Goal: Transaction & Acquisition: Subscribe to service/newsletter

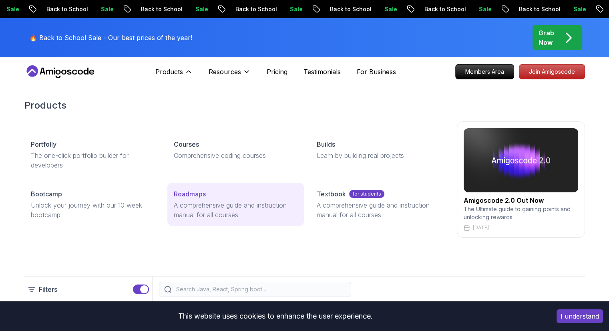
click at [207, 203] on p "A comprehensive guide and instruction manual for all courses" at bounding box center [236, 209] width 124 height 19
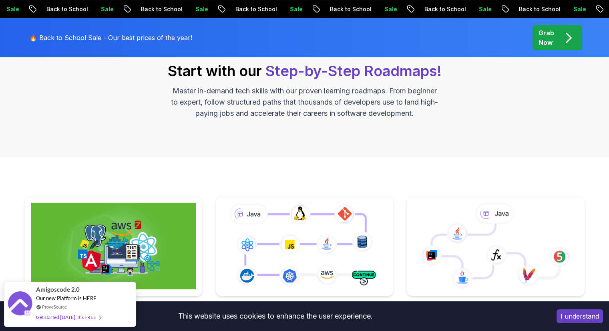
scroll to position [160, 0]
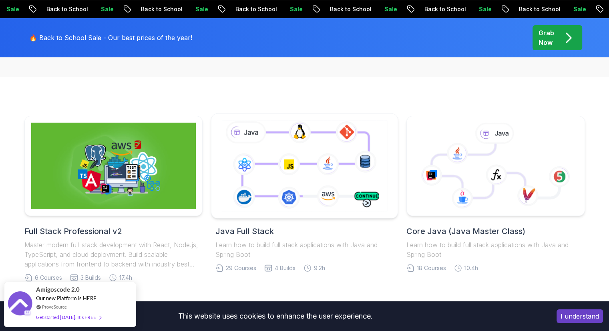
click at [289, 175] on icon at bounding box center [304, 166] width 169 height 94
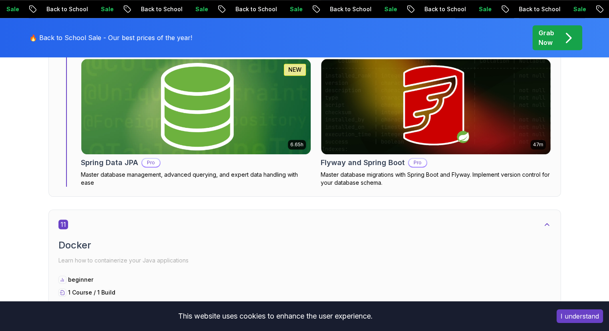
scroll to position [3723, 0]
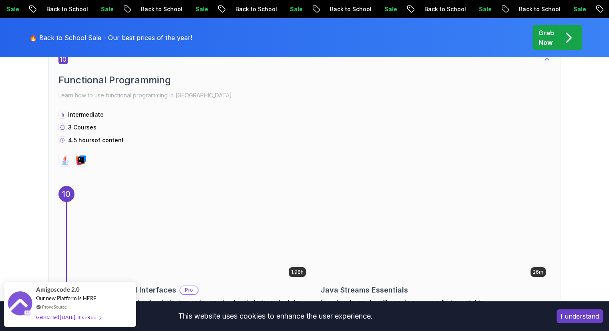
scroll to position [3043, 0]
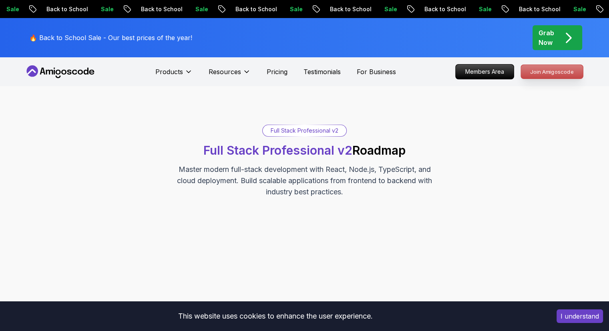
click at [532, 73] on p "Join Amigoscode" at bounding box center [552, 72] width 62 height 14
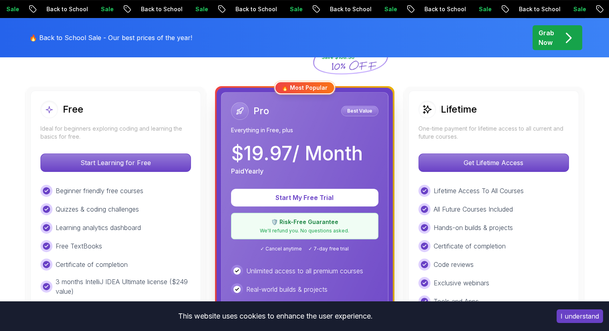
scroll to position [160, 0]
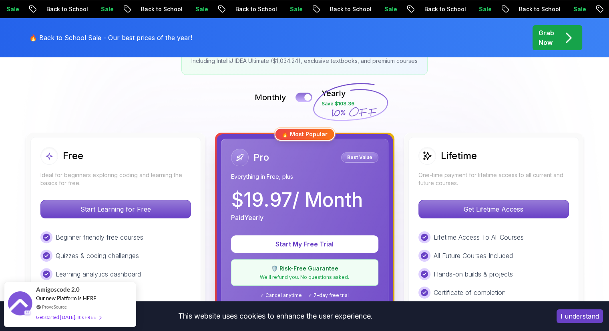
click at [305, 95] on div at bounding box center [307, 97] width 7 height 7
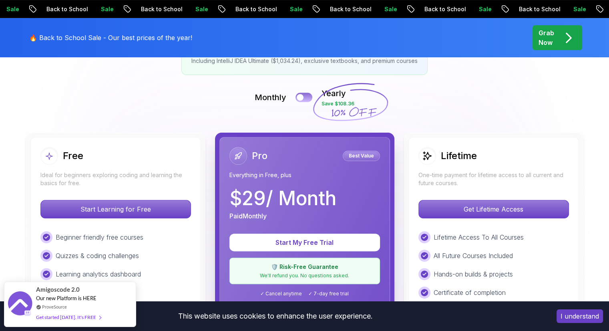
click at [304, 98] on button at bounding box center [303, 96] width 17 height 9
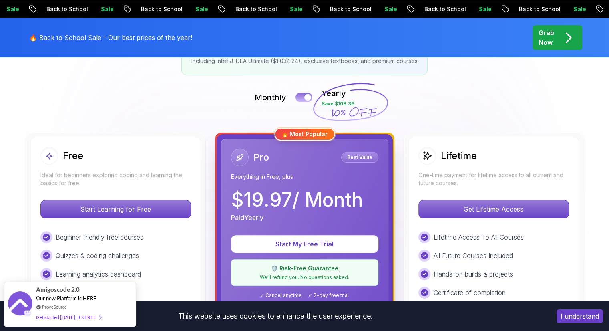
click at [303, 98] on button at bounding box center [303, 96] width 17 height 9
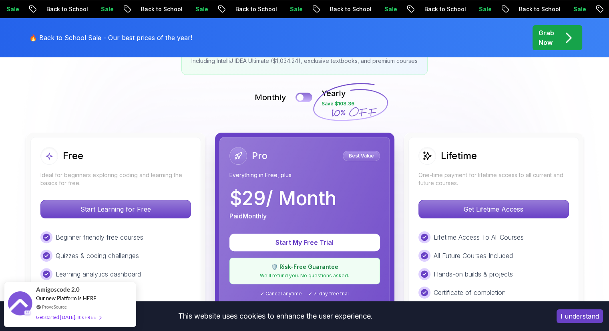
click at [302, 97] on div at bounding box center [300, 97] width 7 height 7
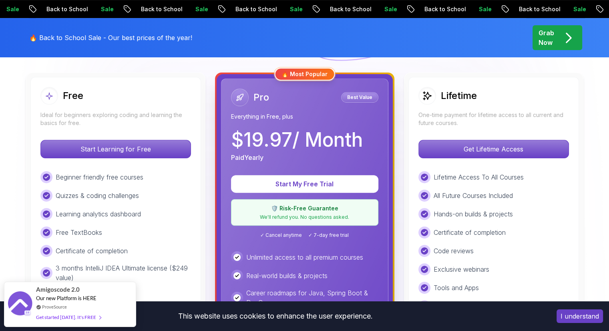
scroll to position [240, 0]
